Goal: Check status

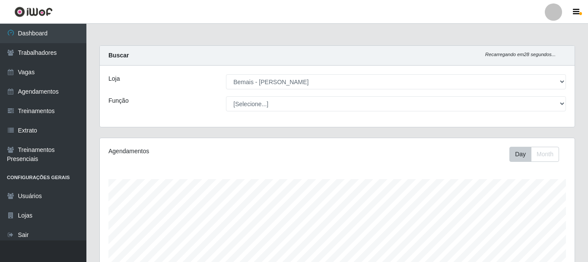
select select "230"
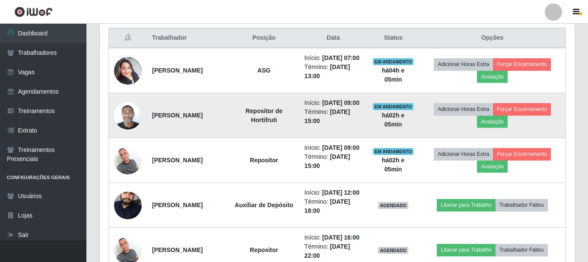
scroll to position [346, 0]
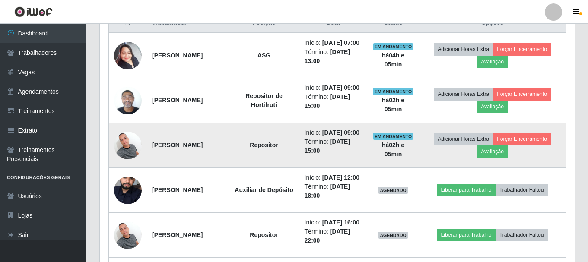
click at [136, 164] on img at bounding box center [128, 145] width 28 height 37
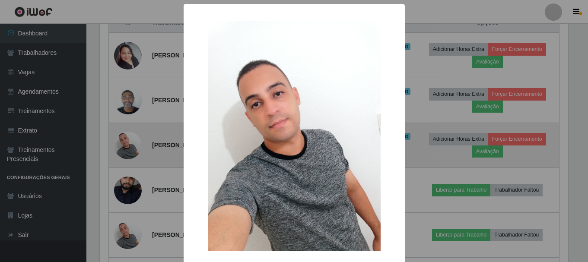
scroll to position [179, 470]
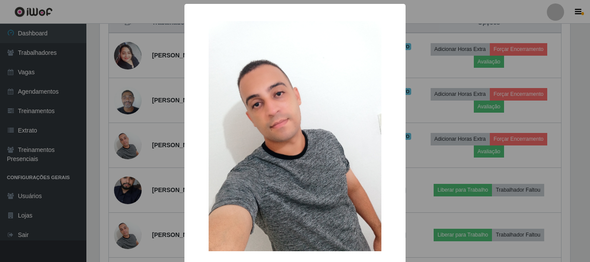
click at [139, 164] on div "× OK Cancel" at bounding box center [295, 131] width 590 height 262
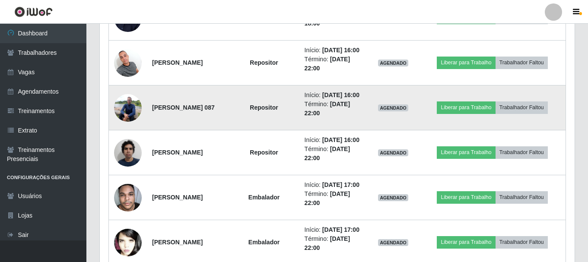
scroll to position [518, 0]
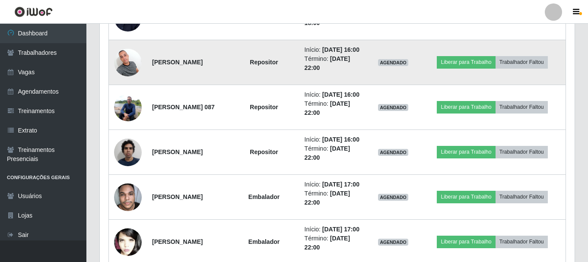
click at [132, 81] on img at bounding box center [128, 62] width 28 height 37
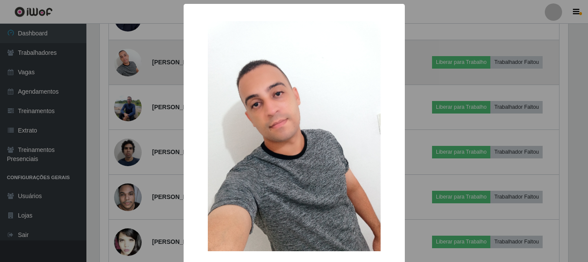
scroll to position [179, 470]
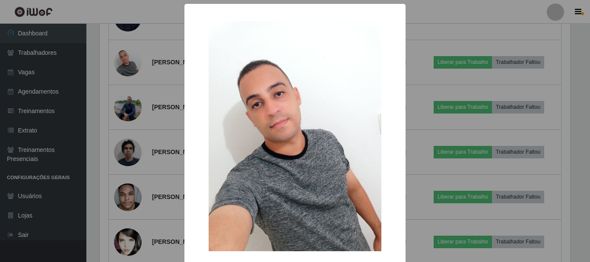
click at [144, 129] on div "× OK Cancel" at bounding box center [295, 131] width 590 height 262
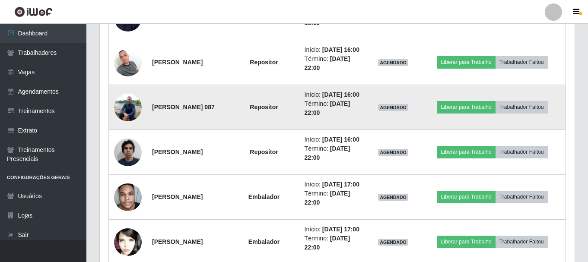
scroll to position [179, 475]
click at [124, 126] on img at bounding box center [128, 107] width 28 height 37
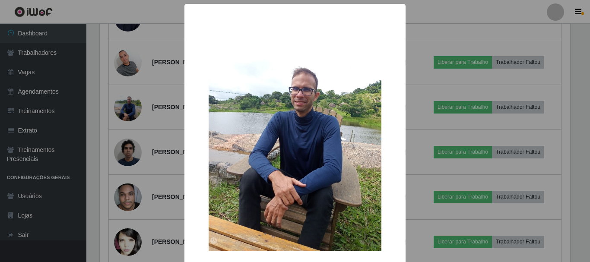
click at [142, 116] on div "× OK Cancel" at bounding box center [295, 131] width 590 height 262
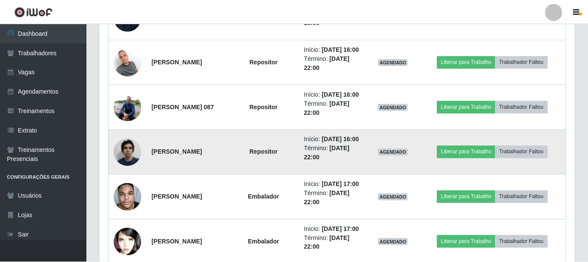
scroll to position [179, 475]
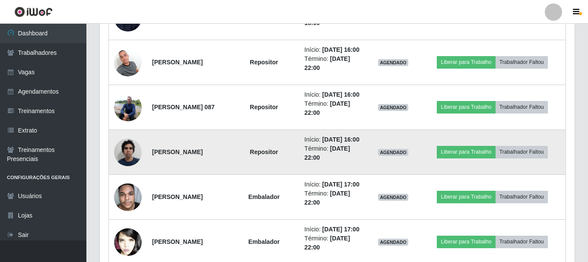
click at [130, 171] on img at bounding box center [128, 152] width 28 height 37
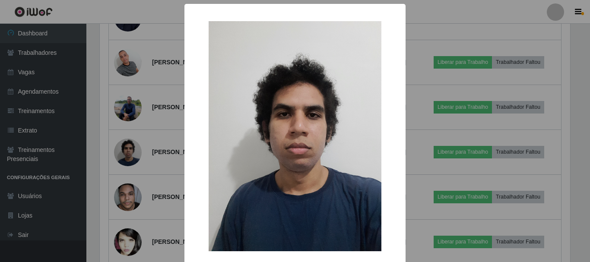
click at [132, 143] on div "× OK Cancel" at bounding box center [295, 131] width 590 height 262
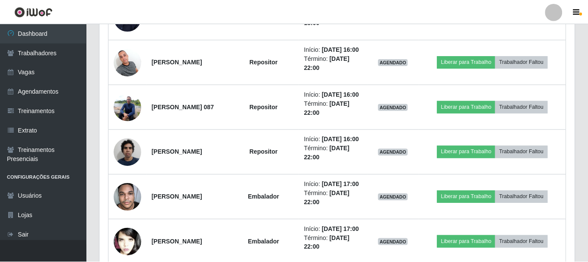
scroll to position [179, 475]
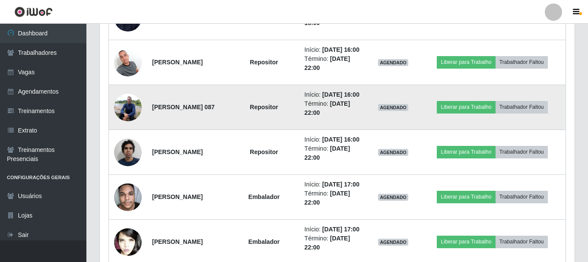
click at [126, 126] on img at bounding box center [128, 107] width 28 height 37
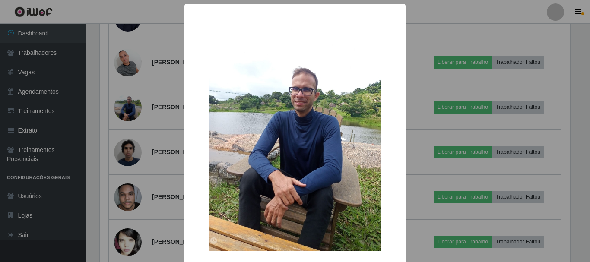
click at [126, 156] on div "× OK Cancel" at bounding box center [295, 131] width 590 height 262
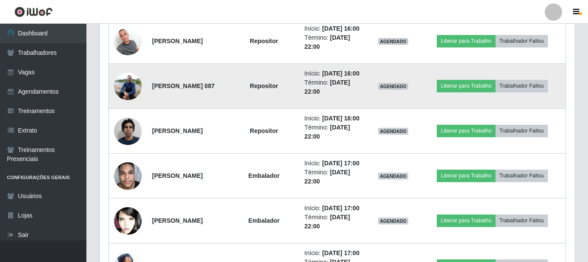
scroll to position [518, 0]
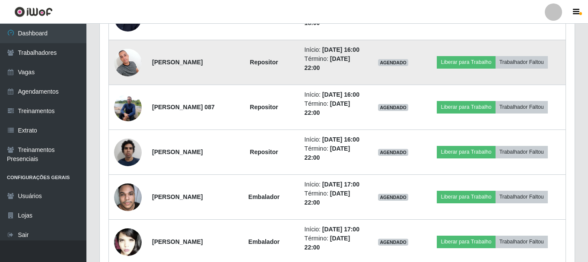
click at [129, 81] on img at bounding box center [128, 62] width 28 height 37
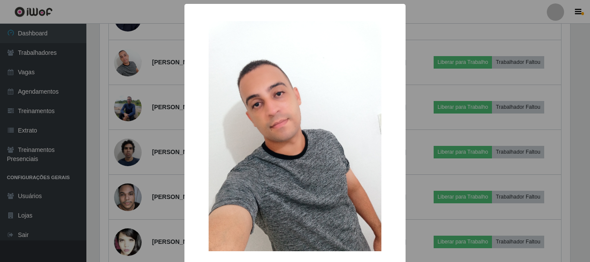
click at [131, 130] on div "× OK Cancel" at bounding box center [295, 131] width 590 height 262
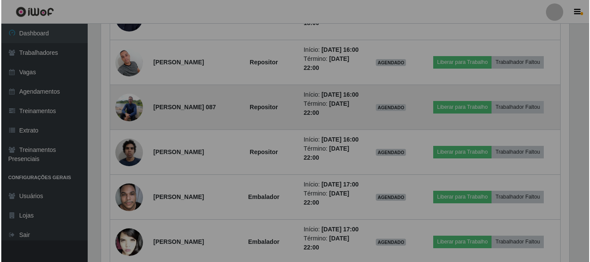
scroll to position [179, 475]
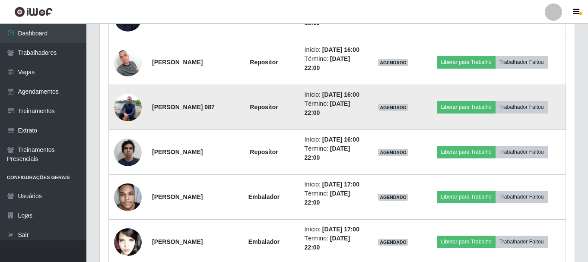
click at [132, 126] on img at bounding box center [128, 107] width 28 height 37
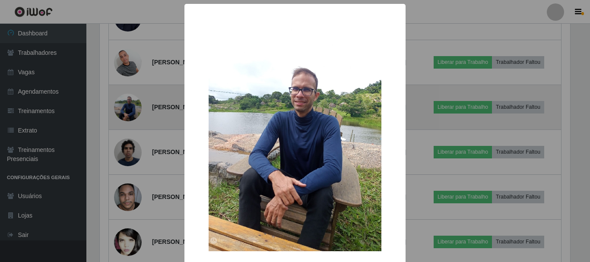
scroll to position [0, 0]
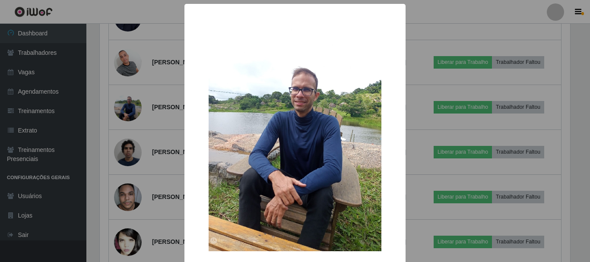
click at [126, 152] on div "× OK Cancel" at bounding box center [295, 131] width 590 height 262
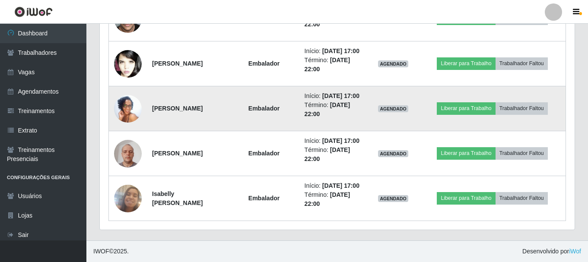
scroll to position [806, 0]
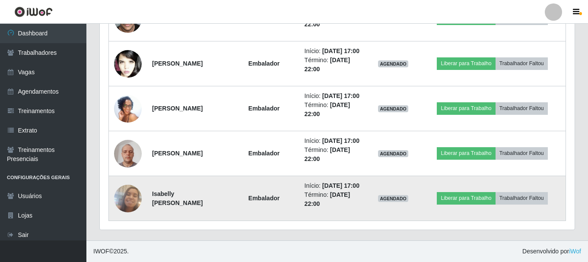
click at [134, 194] on img at bounding box center [128, 198] width 28 height 49
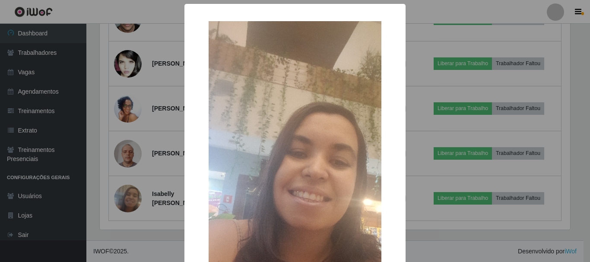
click at [136, 159] on div "× OK Cancel" at bounding box center [295, 131] width 590 height 262
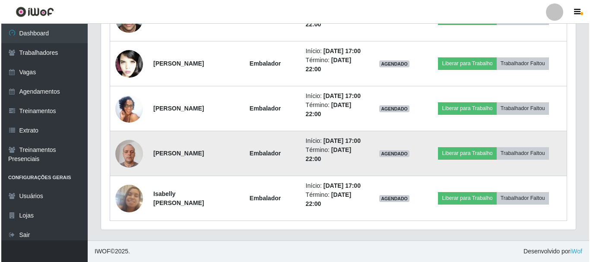
scroll to position [179, 475]
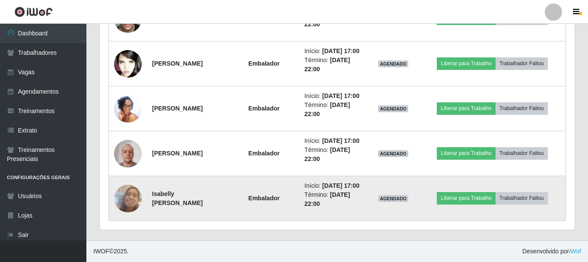
click at [132, 198] on img at bounding box center [128, 198] width 28 height 49
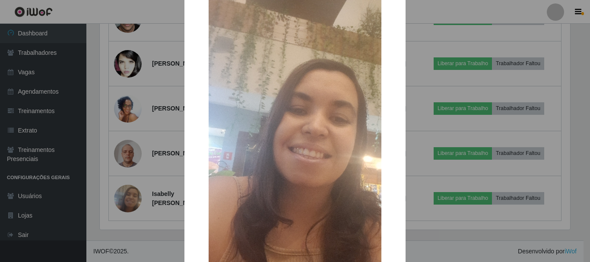
click at [144, 121] on div "× OK Cancel" at bounding box center [295, 131] width 590 height 262
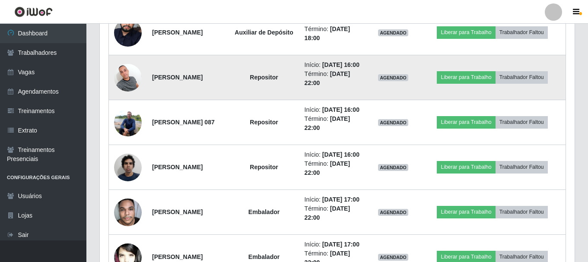
scroll to position [546, 0]
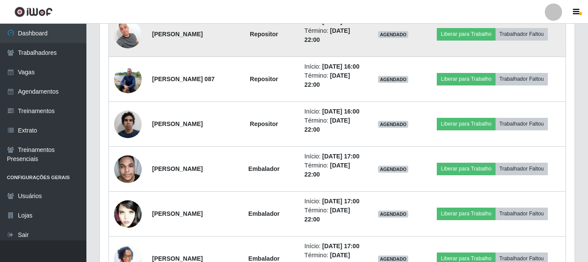
click at [130, 53] on img at bounding box center [128, 34] width 28 height 37
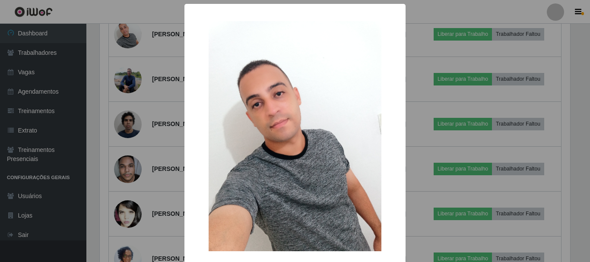
click at [143, 115] on div "× OK Cancel" at bounding box center [295, 131] width 590 height 262
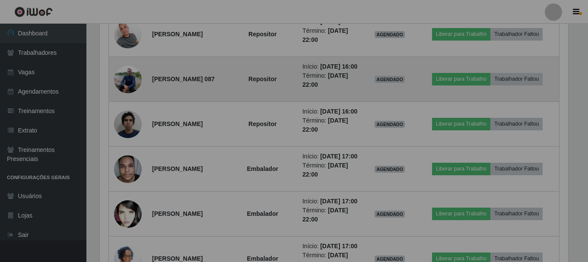
scroll to position [179, 475]
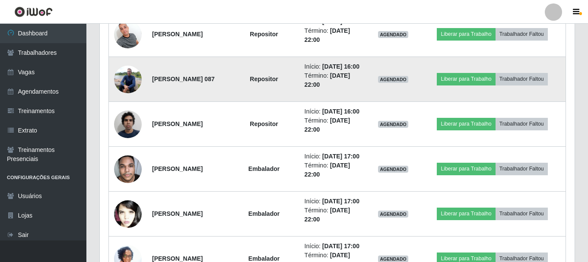
click at [125, 98] on img at bounding box center [128, 79] width 28 height 37
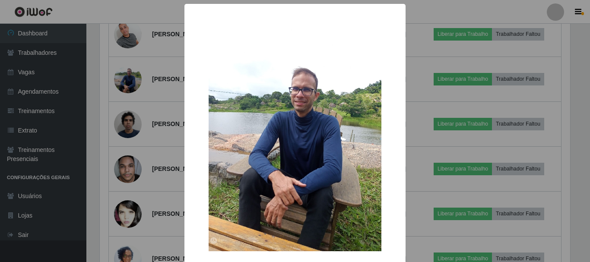
click at [136, 136] on div "× OK Cancel" at bounding box center [295, 131] width 590 height 262
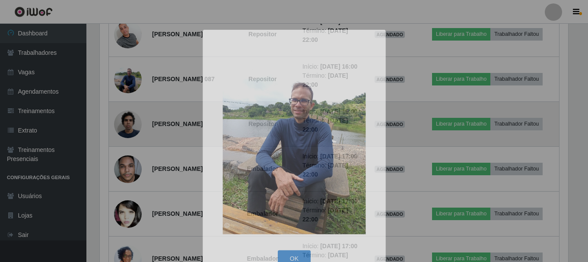
scroll to position [179, 475]
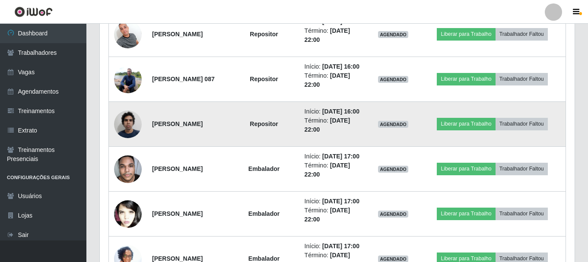
click at [128, 143] on img at bounding box center [128, 124] width 28 height 37
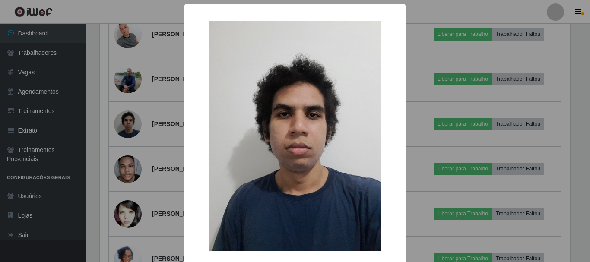
click at [132, 100] on div "× OK Cancel" at bounding box center [295, 131] width 590 height 262
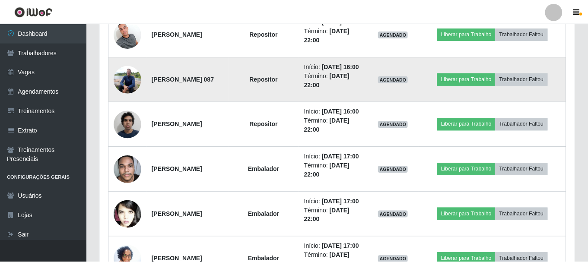
scroll to position [179, 475]
